Goal: Check status: Check status

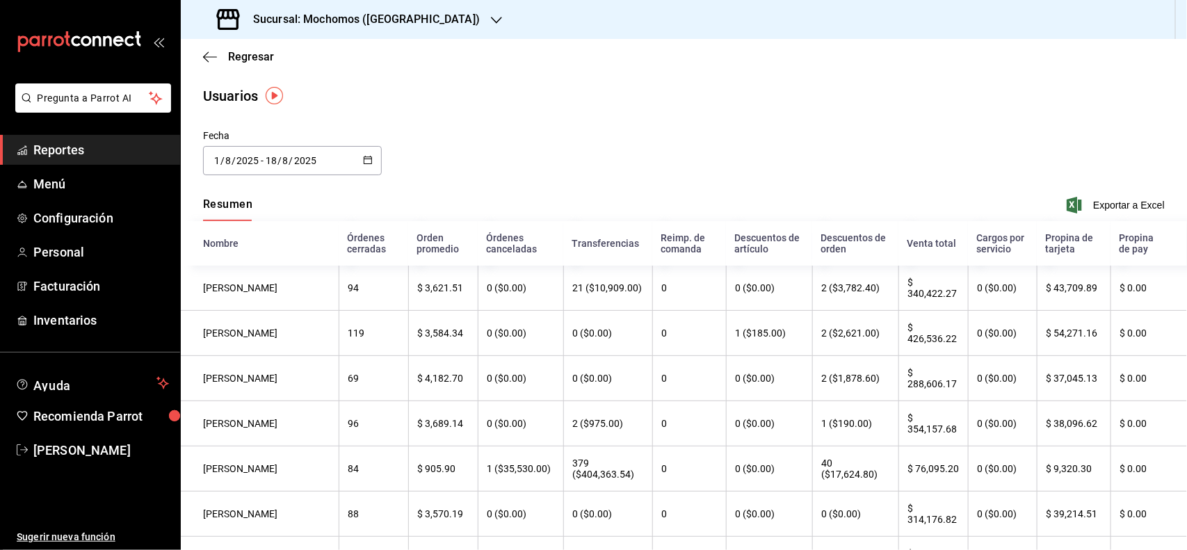
click at [49, 146] on span "Reportes" at bounding box center [101, 149] width 136 height 19
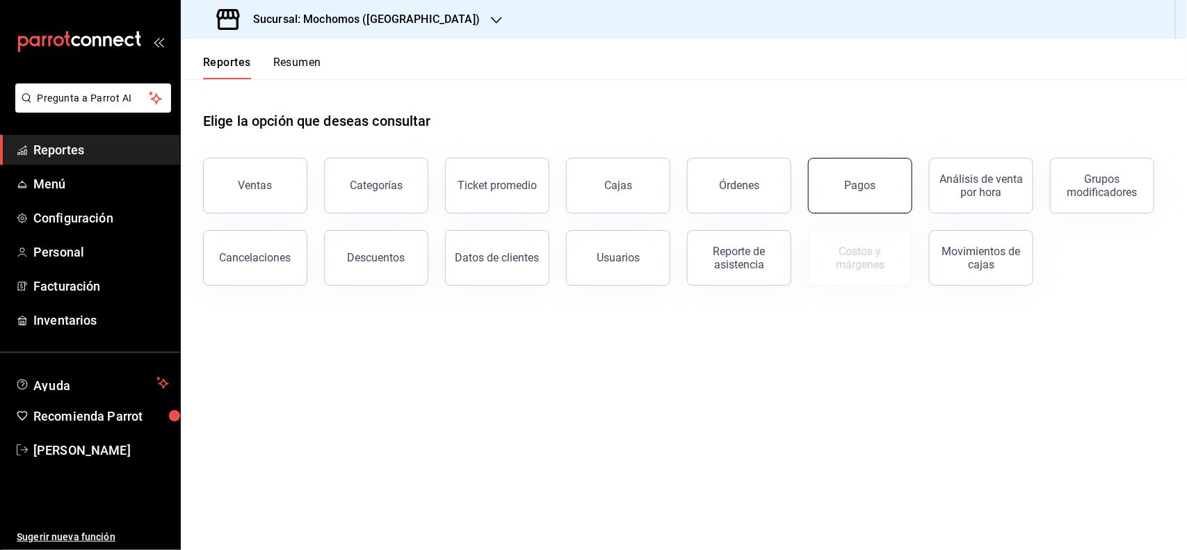
click at [873, 198] on button "Pagos" at bounding box center [860, 186] width 104 height 56
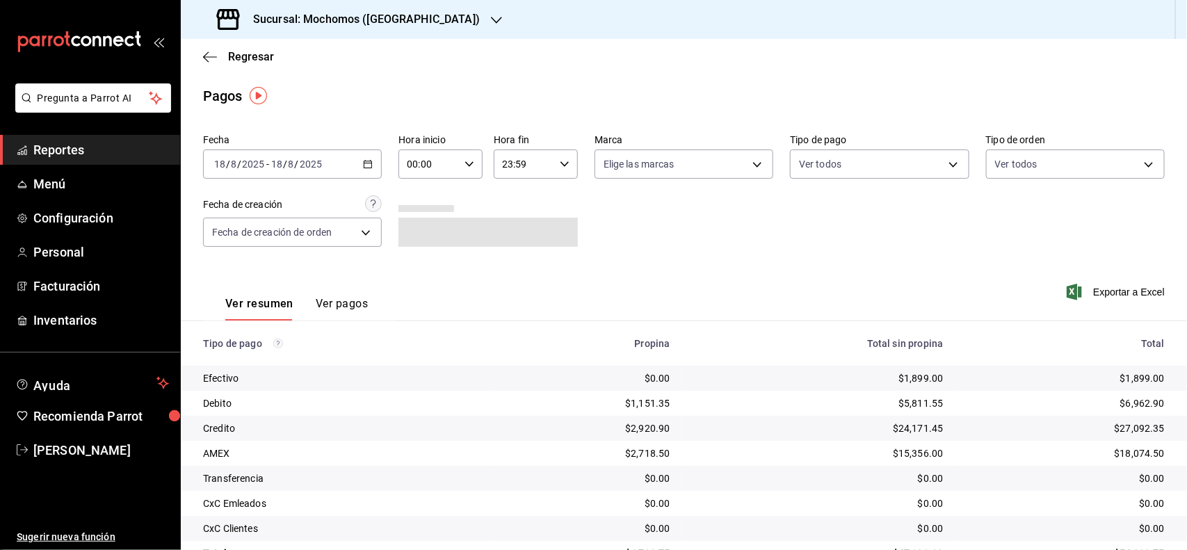
click at [467, 161] on icon "button" at bounding box center [470, 164] width 10 height 10
click at [417, 234] on button "04" at bounding box center [417, 246] width 36 height 28
type input "04:00"
click at [625, 221] on div at bounding box center [593, 275] width 1187 height 550
